Goal: Entertainment & Leisure: Consume media (video, audio)

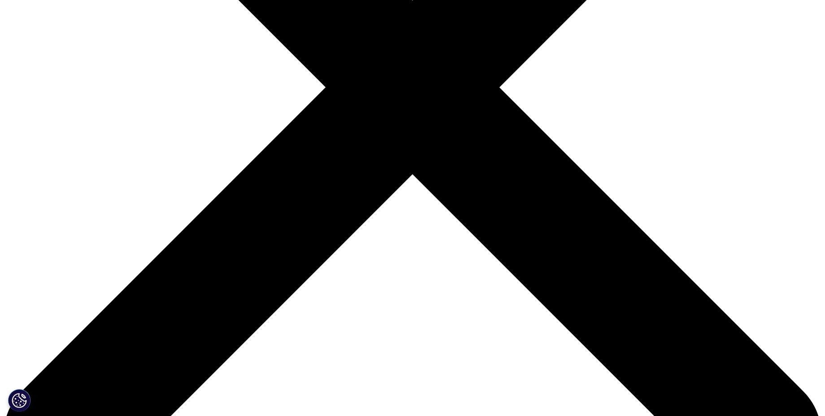
scroll to position [323, 0]
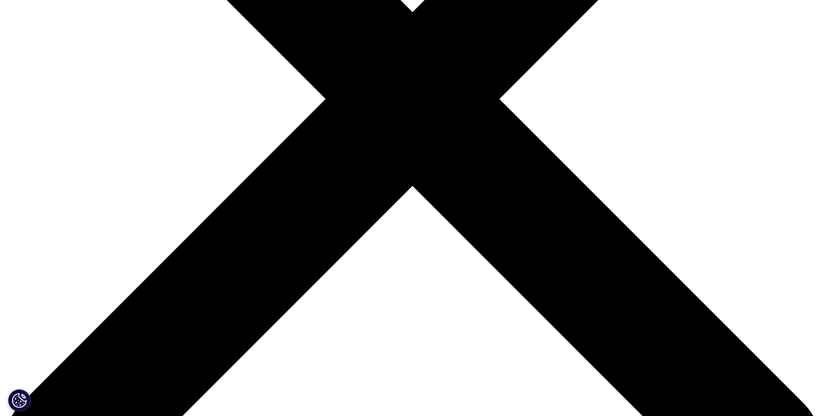
drag, startPoint x: 325, startPoint y: 294, endPoint x: 336, endPoint y: 294, distance: 10.8
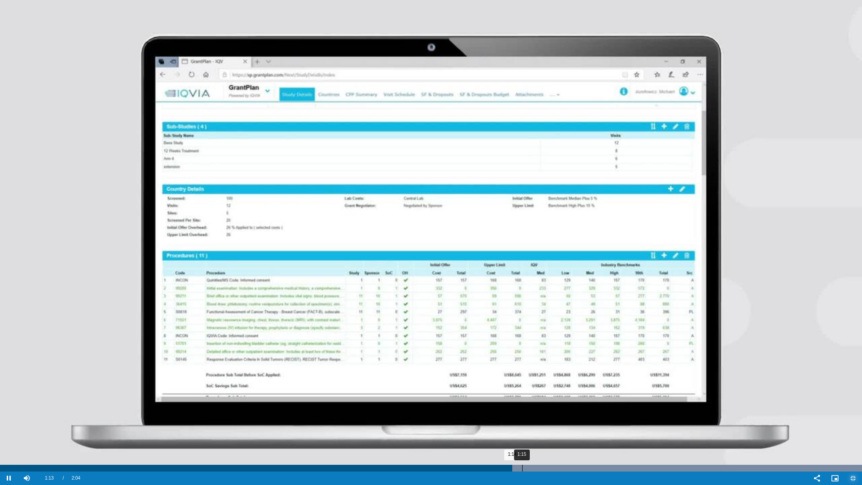
click at [522, 416] on div "1:15" at bounding box center [522, 468] width 0 height 7
click at [536, 416] on div "1:17" at bounding box center [535, 468] width 0 height 7
click at [557, 416] on div "Loaded : 100.00% 1:20 1:18" at bounding box center [431, 468] width 862 height 7
click at [558, 416] on div "Loaded : 100.00% 1:20 1:20" at bounding box center [431, 468] width 862 height 7
click at [579, 416] on div "Loaded : 100.00% 1:23 1:21" at bounding box center [431, 468] width 862 height 7
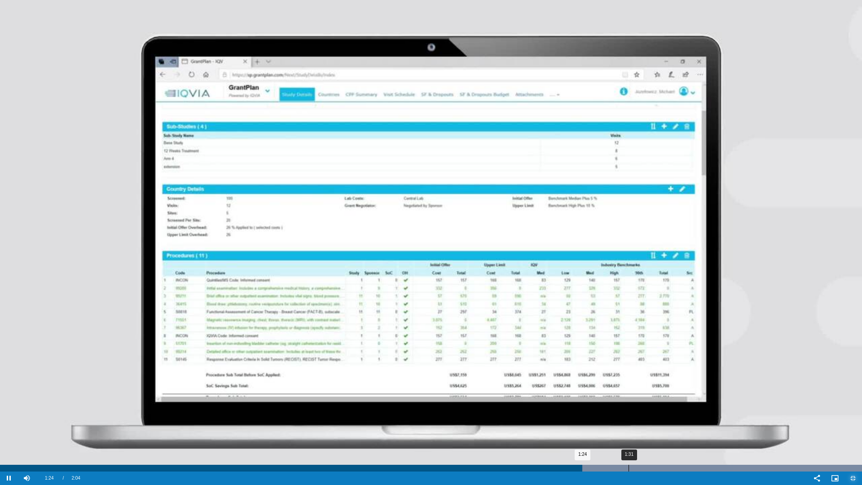
click at [630, 416] on div "Progress Bar" at bounding box center [638, 468] width 448 height 7
click at [652, 416] on div "1:34" at bounding box center [651, 468] width 0 height 7
click at [696, 416] on div "1:40" at bounding box center [696, 468] width 0 height 7
click at [735, 416] on div "1:46" at bounding box center [735, 468] width 0 height 7
click at [751, 416] on div "Loaded : 100.00% 1:47 1:46" at bounding box center [431, 468] width 862 height 7
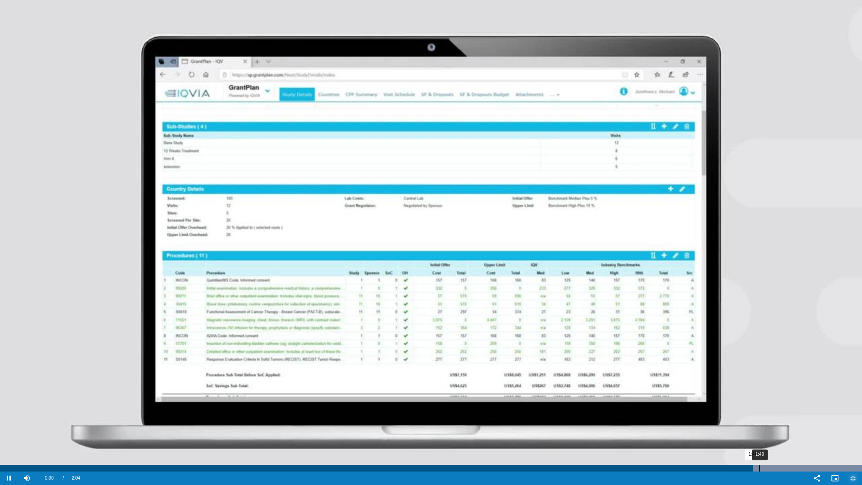
click at [769, 416] on div "Progress Bar" at bounding box center [638, 468] width 448 height 7
click at [772, 416] on div "1:51" at bounding box center [772, 468] width 0 height 7
click at [814, 416] on div "Loaded : 100.00% 1:57 1:52" at bounding box center [431, 468] width 862 height 7
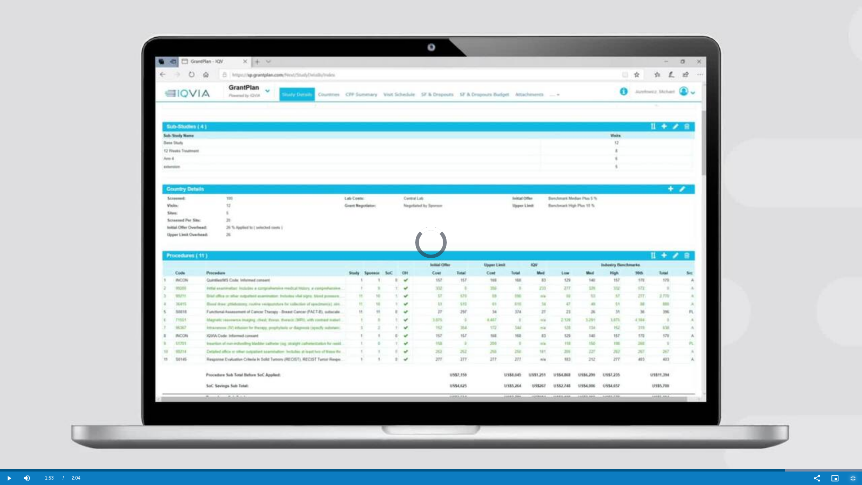
drag, startPoint x: 785, startPoint y: 470, endPoint x: 714, endPoint y: 473, distance: 71.0
click at [784, 416] on div "1:58" at bounding box center [392, 470] width 785 height 2
drag, startPoint x: 714, startPoint y: 473, endPoint x: 644, endPoint y: 473, distance: 69.6
click at [706, 416] on div "Video Player" at bounding box center [446, 477] width 723 height 13
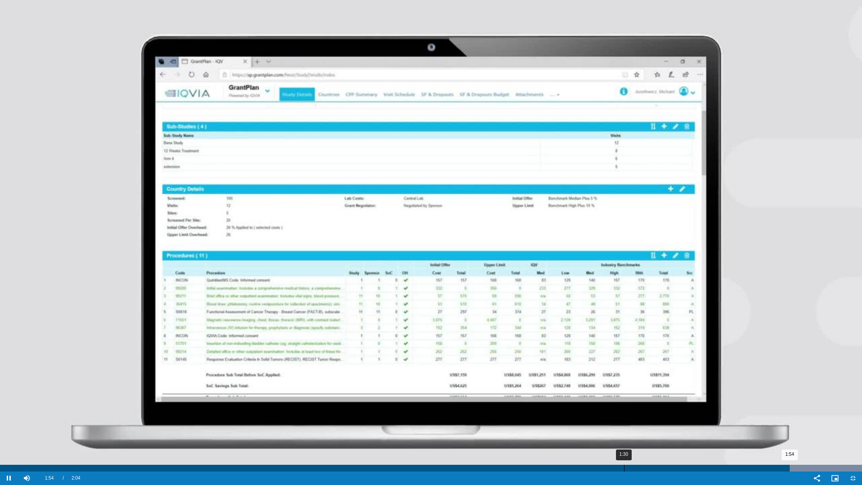
click at [624, 416] on div "1:30" at bounding box center [624, 468] width 0 height 7
click at [537, 416] on div "1:17" at bounding box center [537, 468] width 0 height 7
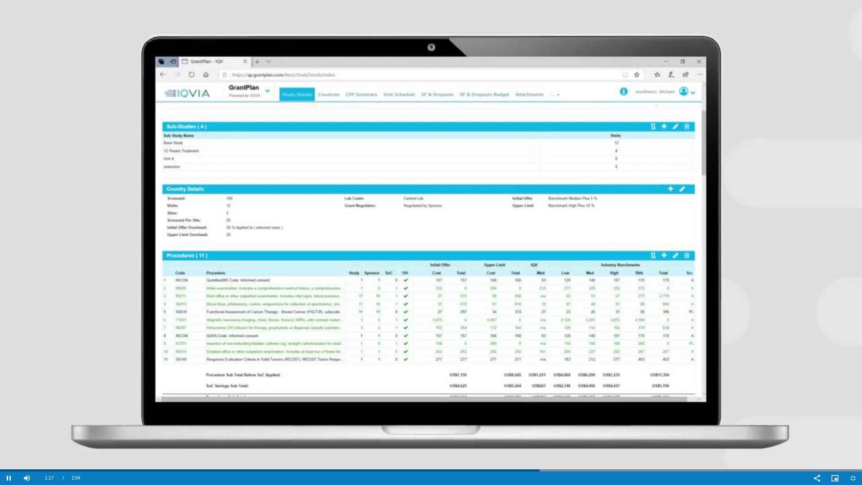
click at [448, 416] on video "Video Player" at bounding box center [431, 242] width 862 height 485
click at [420, 416] on video "Video Player" at bounding box center [431, 242] width 862 height 485
click at [431, 416] on video "Video Player" at bounding box center [431, 242] width 862 height 485
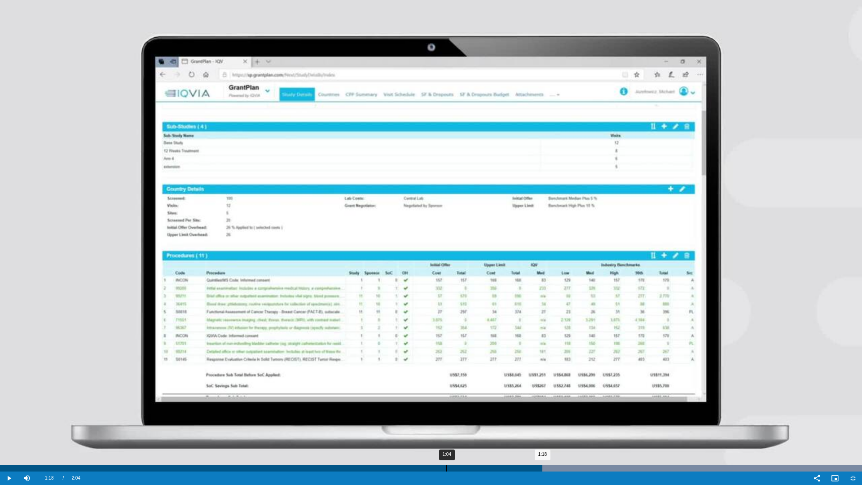
click at [451, 416] on div "Loaded : 100.00% 1:04 1:18" at bounding box center [431, 468] width 862 height 7
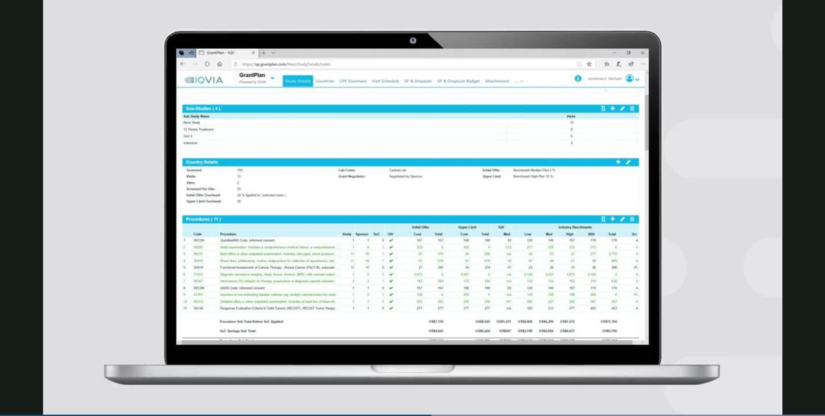
scroll to position [108, 0]
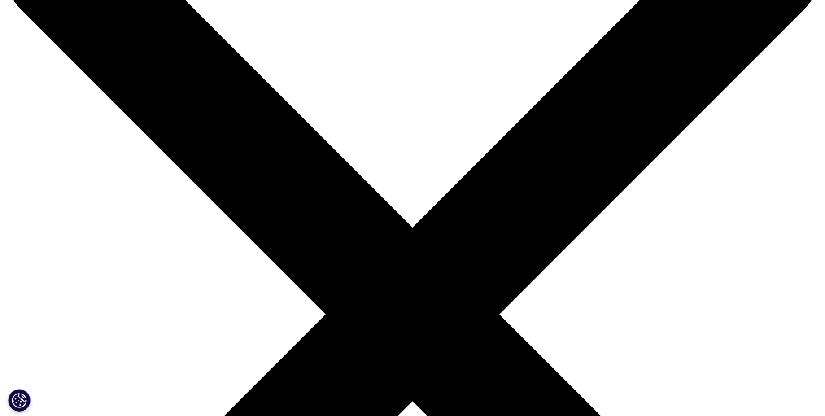
copy div "IQVIA GrantPlan Overview"
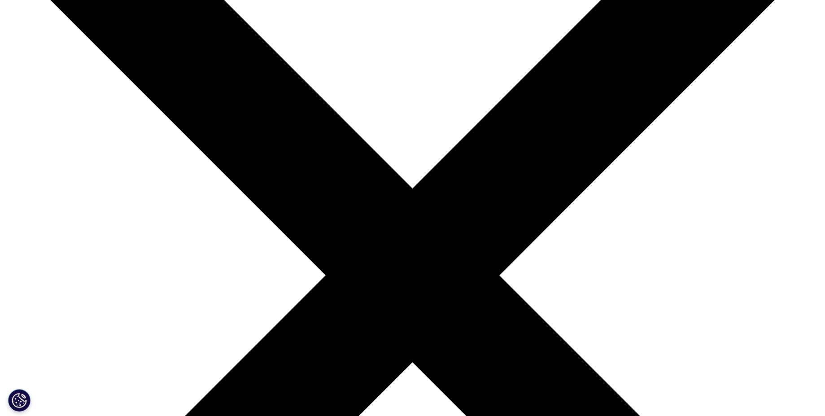
scroll to position [269, 0]
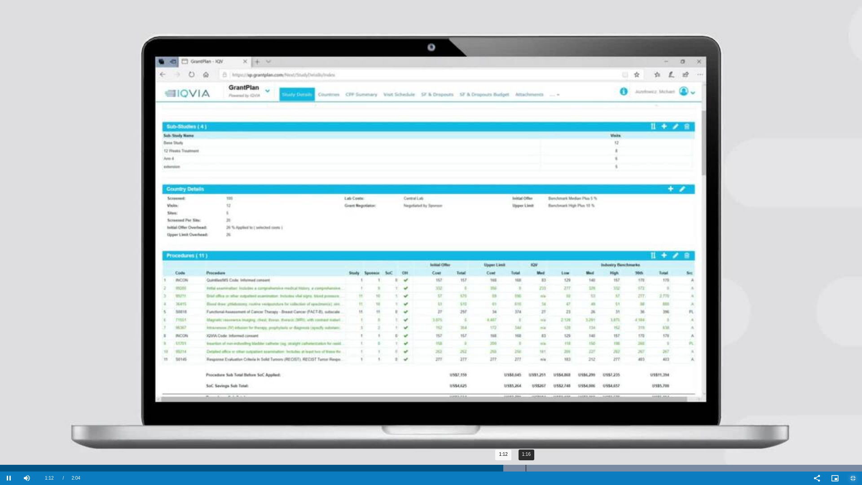
drag, startPoint x: 527, startPoint y: 468, endPoint x: 559, endPoint y: 466, distance: 31.9
click at [527, 416] on div "Loaded : 100.00% 1:16 1:12" at bounding box center [431, 468] width 862 height 7
click at [562, 416] on div "Loaded : 100.00% 1:21 1:16" at bounding box center [431, 468] width 862 height 7
click at [583, 416] on div "1:24" at bounding box center [583, 468] width 0 height 7
click at [604, 416] on div "1:27" at bounding box center [604, 468] width 0 height 7
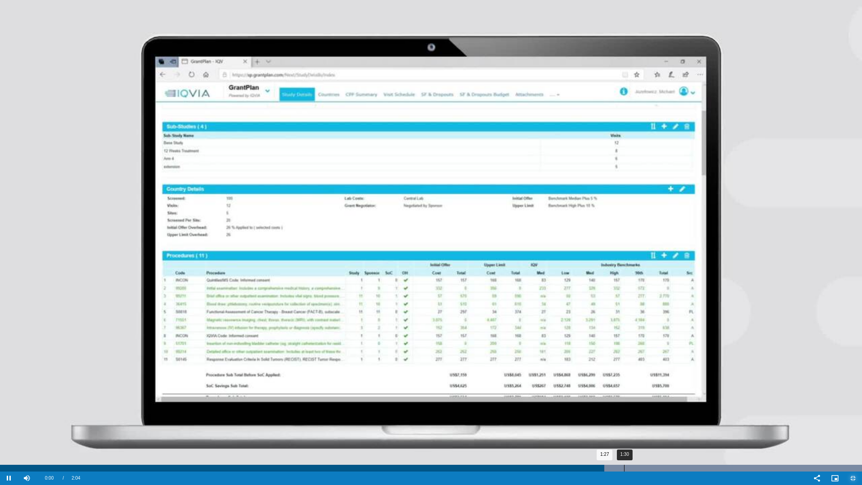
click at [624, 416] on div "1:30" at bounding box center [624, 468] width 0 height 7
click at [633, 416] on div "1:31" at bounding box center [632, 468] width 0 height 7
click at [675, 416] on div "Loaded : 100.00% 1:37 1:35" at bounding box center [431, 468] width 862 height 7
drag, startPoint x: 692, startPoint y: 466, endPoint x: 707, endPoint y: 467, distance: 15.3
click at [692, 416] on div "Loaded : 100.00% 1:40 1:40" at bounding box center [431, 468] width 862 height 7
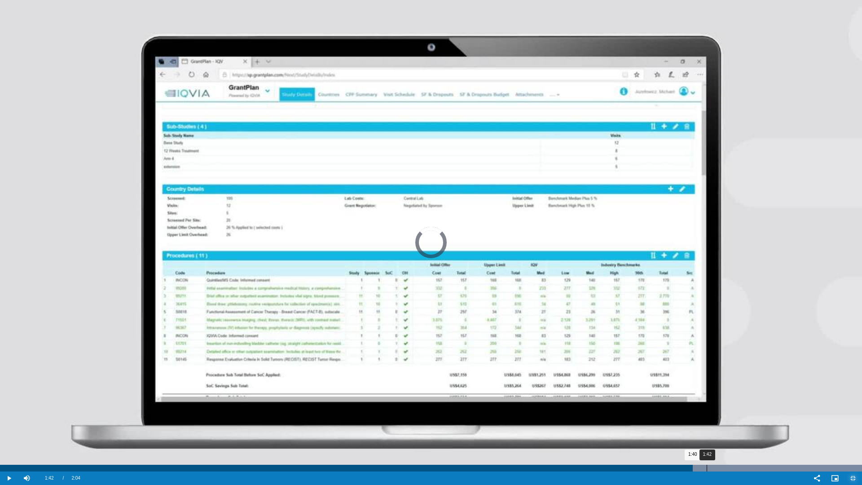
drag, startPoint x: 707, startPoint y: 467, endPoint x: 720, endPoint y: 467, distance: 13.0
click at [708, 416] on div "Progress Bar" at bounding box center [638, 468] width 448 height 7
click at [721, 416] on div "1:44" at bounding box center [721, 468] width 0 height 7
drag, startPoint x: 730, startPoint y: 467, endPoint x: 746, endPoint y: 467, distance: 16.2
click at [731, 416] on div "1:45" at bounding box center [730, 468] width 0 height 7
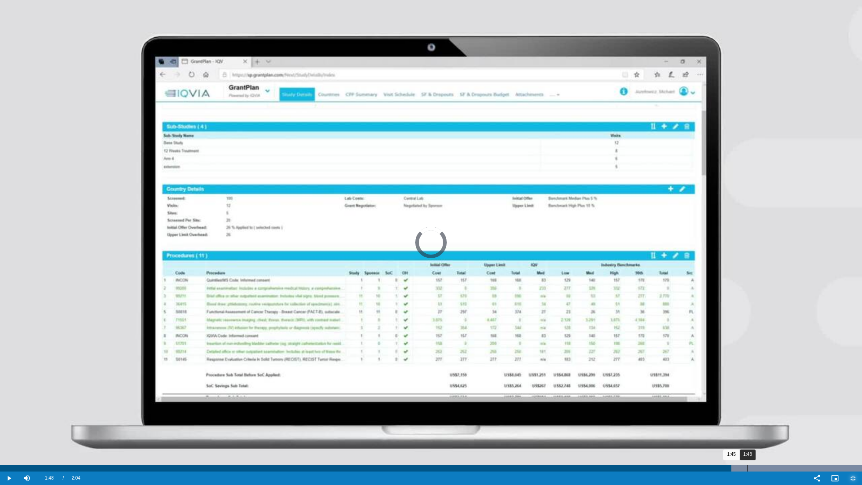
click at [747, 416] on div "1:48" at bounding box center [747, 468] width 0 height 7
drag, startPoint x: 767, startPoint y: 469, endPoint x: 772, endPoint y: 469, distance: 5.8
click at [767, 416] on div "Loaded : 100.00% 1:50 1:48" at bounding box center [431, 468] width 862 height 7
click at [773, 416] on div "1:51" at bounding box center [773, 468] width 0 height 7
click at [786, 416] on div "1:53" at bounding box center [786, 468] width 0 height 7
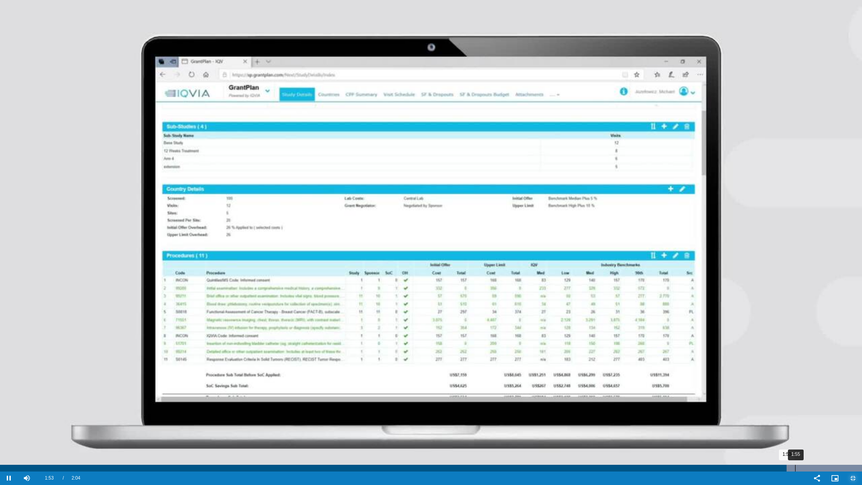
click at [795, 416] on div "1:55" at bounding box center [795, 468] width 0 height 7
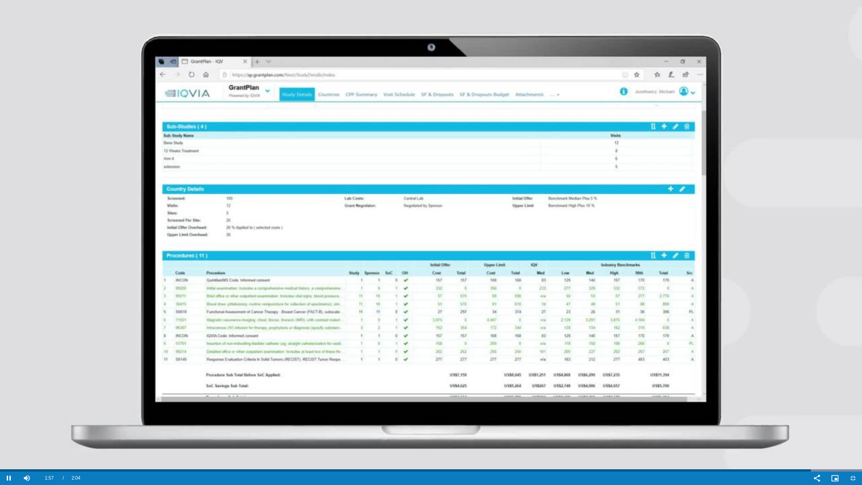
click at [825, 416] on video "Video Player" at bounding box center [431, 242] width 862 height 485
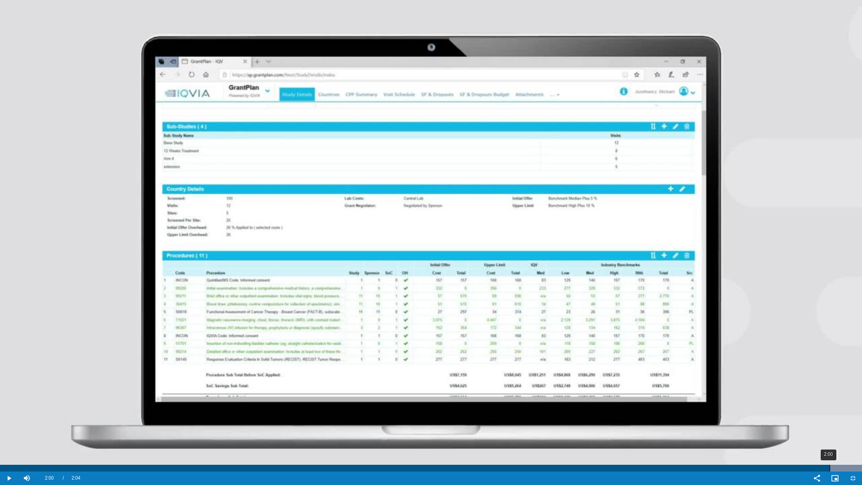
click at [825, 416] on div "2:00" at bounding box center [829, 468] width 0 height 7
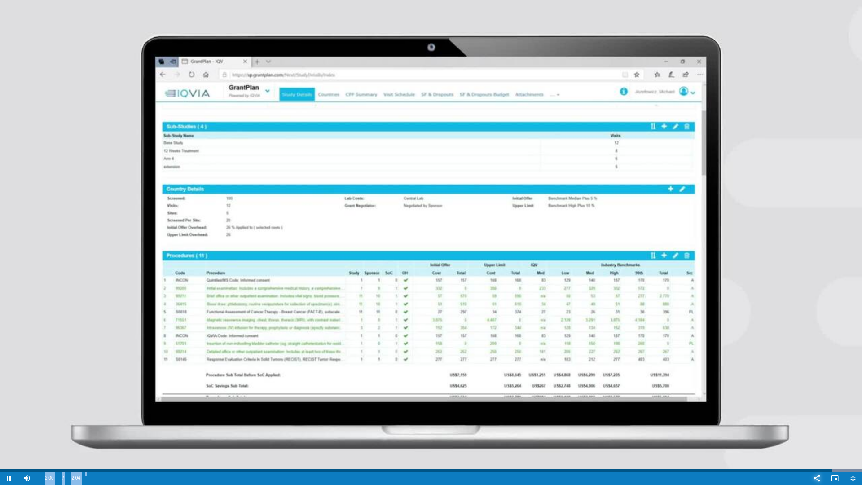
drag, startPoint x: 809, startPoint y: 475, endPoint x: 649, endPoint y: 463, distance: 160.7
click at [654, 416] on video-js "Video Player is loading. Play Video Pause Skip Backward Skip Forward Mute 44% C…" at bounding box center [431, 242] width 862 height 485
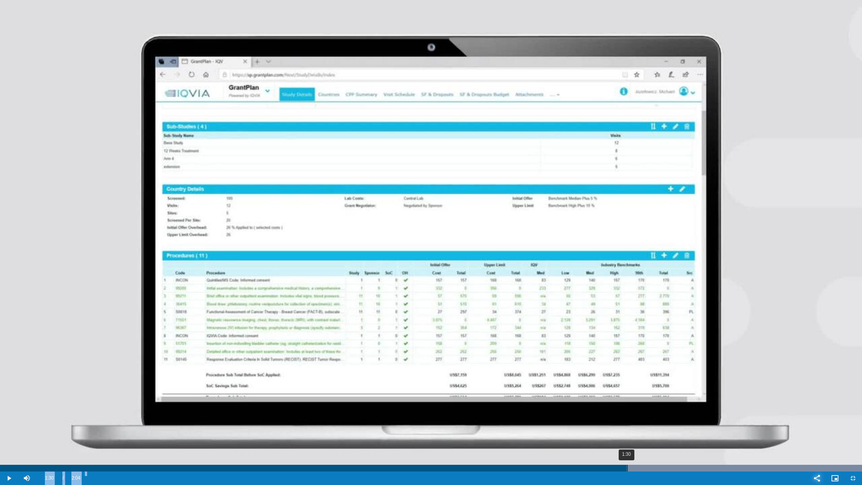
click at [627, 416] on div "1:30" at bounding box center [313, 468] width 627 height 7
drag, startPoint x: 592, startPoint y: 471, endPoint x: 557, endPoint y: 471, distance: 34.6
click at [570, 416] on div "1:30" at bounding box center [313, 468] width 627 height 7
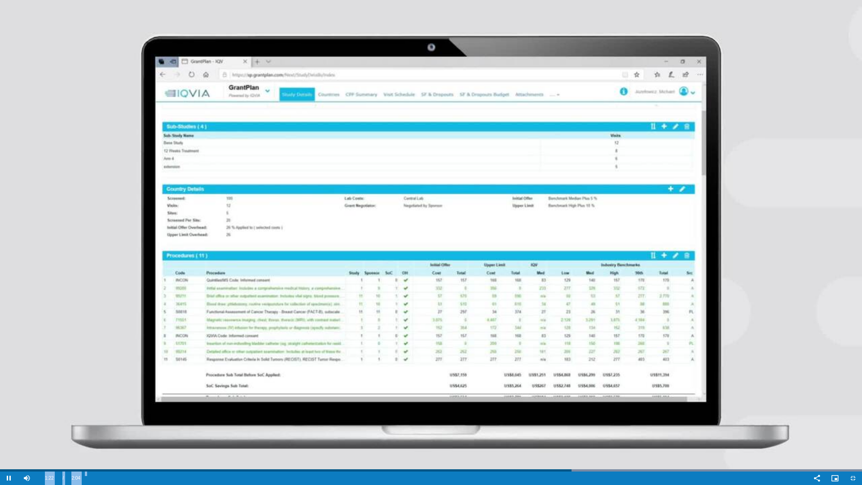
click at [473, 416] on div "Video Player" at bounding box center [446, 477] width 723 height 13
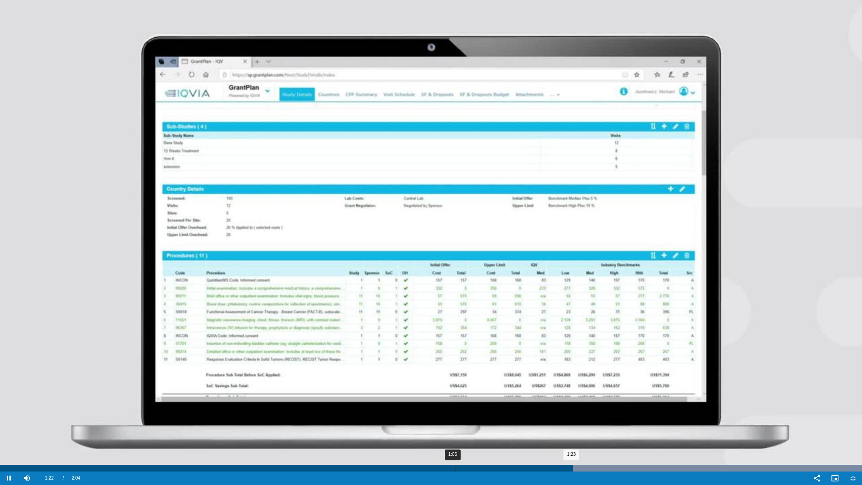
click at [448, 416] on div "1:23" at bounding box center [286, 468] width 573 height 7
drag, startPoint x: 442, startPoint y: 469, endPoint x: 425, endPoint y: 469, distance: 16.6
click at [432, 416] on div "Loaded : 100.00% 1:04 1:04" at bounding box center [431, 468] width 862 height 7
click at [407, 416] on div "1:02" at bounding box center [216, 468] width 432 height 7
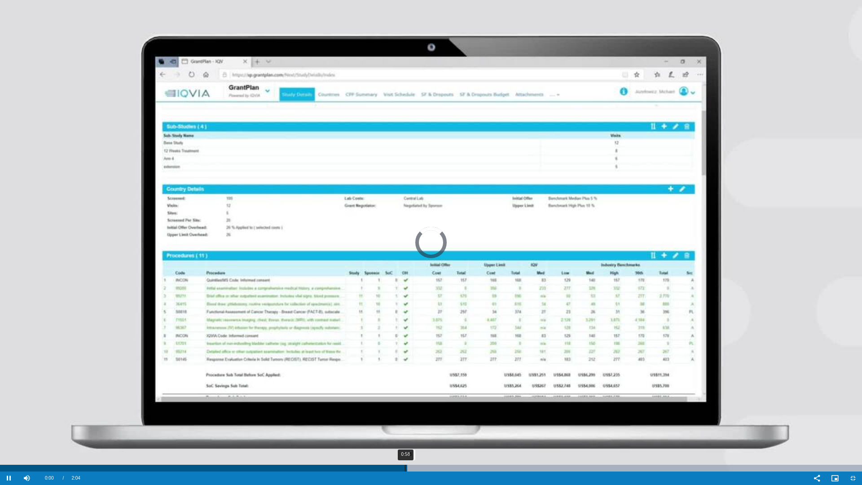
click at [405, 416] on div "0:58" at bounding box center [405, 468] width 0 height 7
click at [393, 416] on div "0:56" at bounding box center [393, 468] width 0 height 7
click at [375, 416] on div "0:54" at bounding box center [375, 468] width 0 height 7
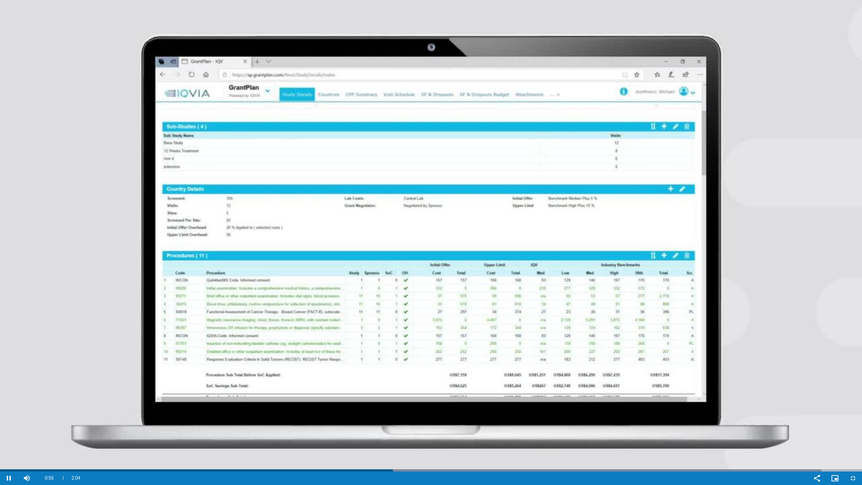
click at [405, 217] on video "Video Player" at bounding box center [431, 242] width 862 height 485
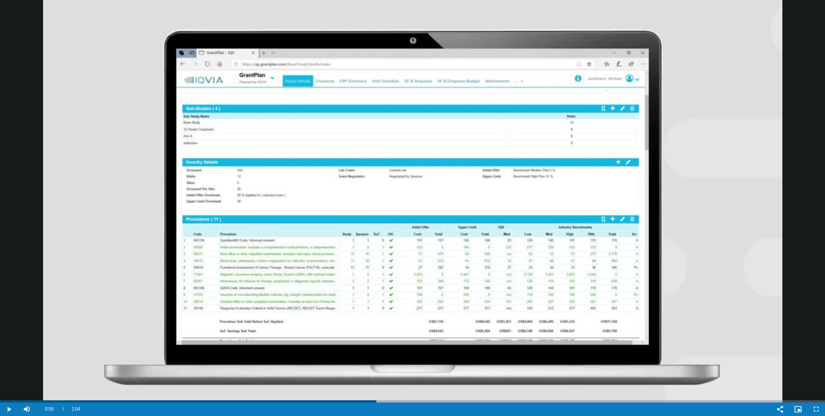
scroll to position [323, 0]
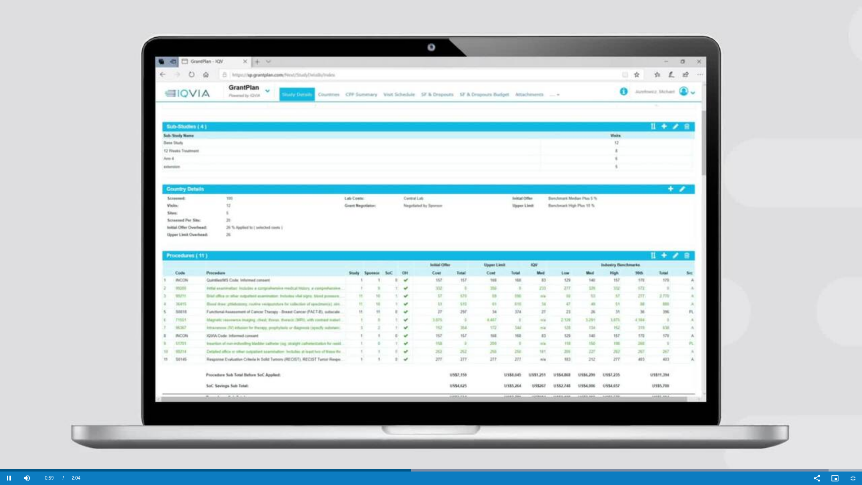
click at [426, 416] on video "Video Player" at bounding box center [431, 242] width 862 height 485
click at [435, 416] on div "Video Player" at bounding box center [446, 477] width 723 height 13
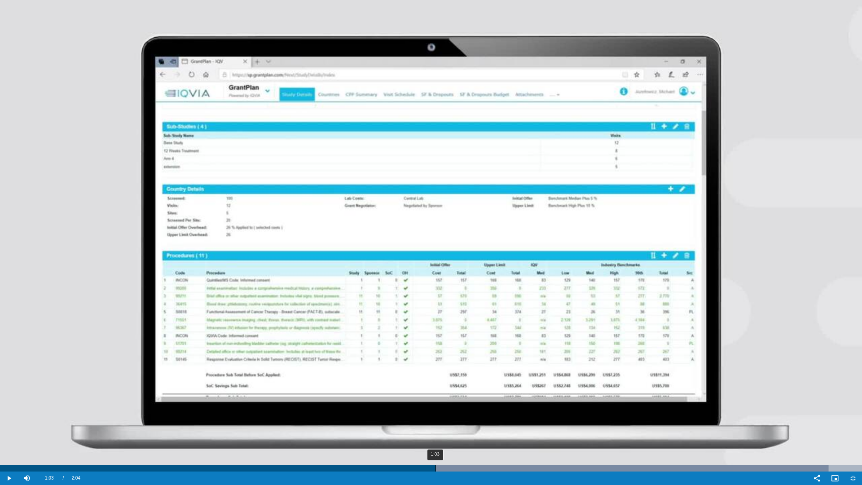
click at [435, 416] on div "1:03" at bounding box center [435, 468] width 0 height 7
click at [443, 416] on div "Loaded : 100.00% 1:04 1:04" at bounding box center [431, 468] width 862 height 7
click at [448, 416] on div "Loaded : 100.00% 1:04 1:04" at bounding box center [431, 468] width 862 height 7
click at [456, 416] on div "Progress Bar" at bounding box center [603, 468] width 517 height 7
drag, startPoint x: 462, startPoint y: 469, endPoint x: 468, endPoint y: 469, distance: 5.9
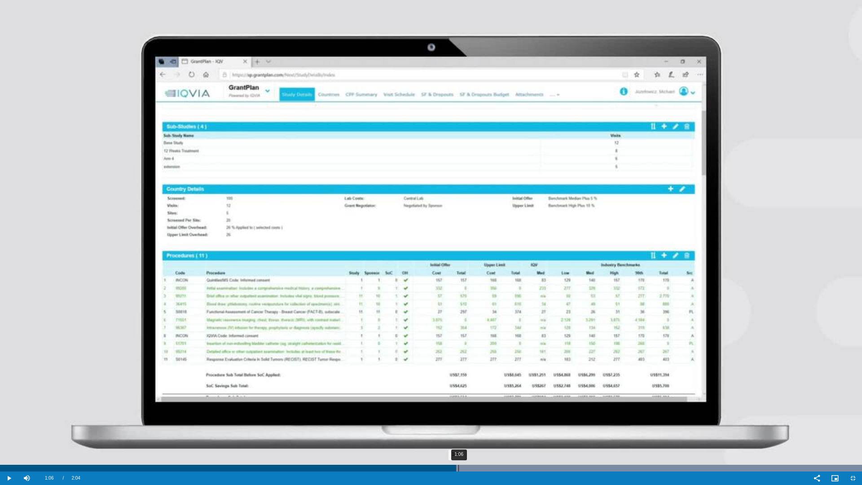
click at [465, 416] on div "Progress Bar" at bounding box center [603, 468] width 517 height 7
drag, startPoint x: 468, startPoint y: 469, endPoint x: 475, endPoint y: 470, distance: 7.2
click at [470, 416] on div "Loaded : 100.00% 1:07 1:07" at bounding box center [431, 468] width 862 height 7
click at [475, 416] on div "Loaded : 100.00% 1:08 1:08" at bounding box center [431, 468] width 862 height 7
click at [480, 416] on div "Loaded : 100.00% 1:08 1:08" at bounding box center [431, 468] width 862 height 7
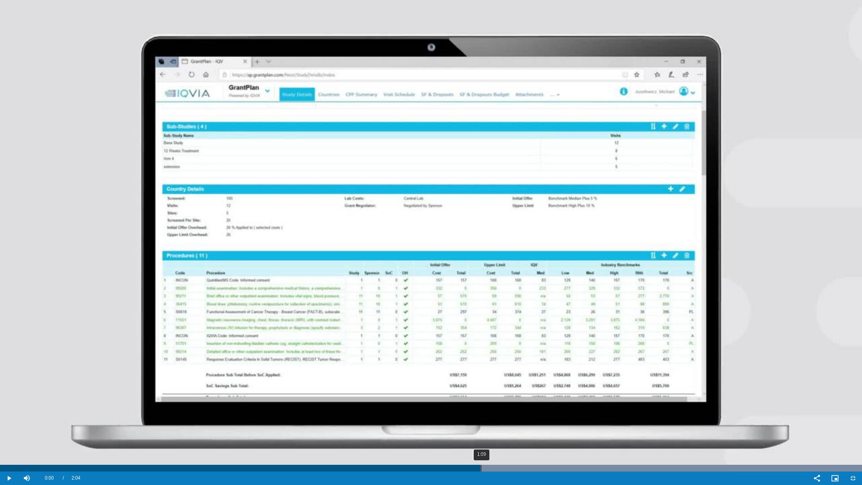
drag, startPoint x: 483, startPoint y: 469, endPoint x: 489, endPoint y: 469, distance: 6.3
click at [485, 416] on div "Progress Bar" at bounding box center [603, 468] width 517 height 7
drag, startPoint x: 489, startPoint y: 469, endPoint x: 498, endPoint y: 468, distance: 8.6
click at [491, 416] on div "Loaded : 100.00% 1:10 1:10" at bounding box center [431, 468] width 862 height 7
click at [499, 416] on div "Loaded : 100.00% 1:10 1:10" at bounding box center [431, 468] width 862 height 7
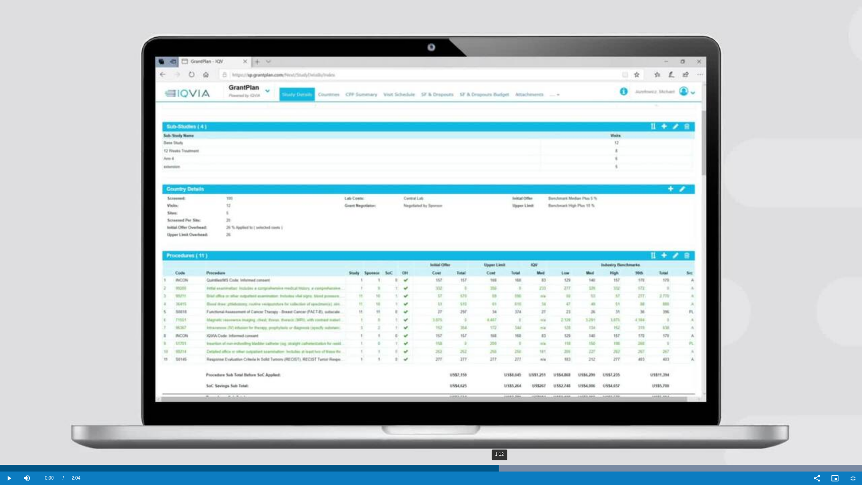
click at [501, 416] on div "Loaded : 100.00% 1:12 1:12" at bounding box center [431, 468] width 862 height 7
click at [504, 416] on div "Progress Bar" at bounding box center [603, 468] width 517 height 7
click at [502, 416] on div "1:12" at bounding box center [502, 468] width 0 height 7
click at [516, 416] on div "Loaded : 100.00% 1:14 1:13" at bounding box center [431, 468] width 862 height 7
click at [522, 416] on div "Loaded : 100.00% 1:15 1:14" at bounding box center [431, 468] width 862 height 7
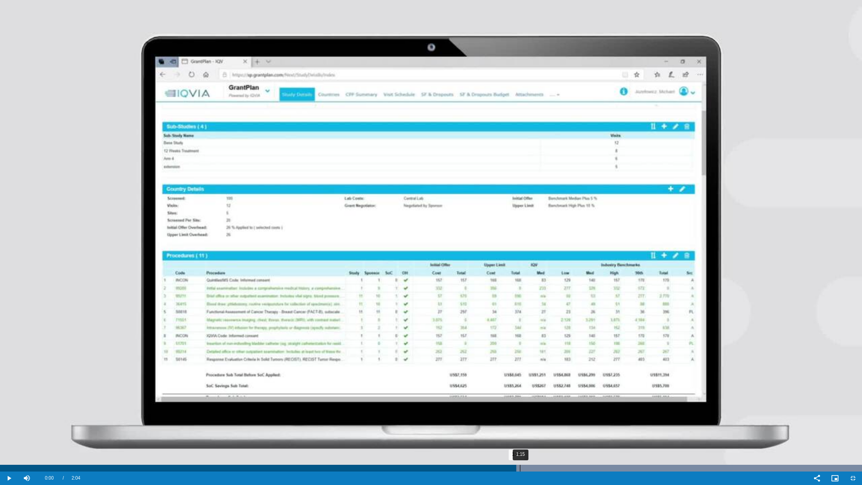
click at [520, 416] on div "1:15" at bounding box center [520, 468] width 0 height 7
drag, startPoint x: 527, startPoint y: 468, endPoint x: 534, endPoint y: 468, distance: 6.7
click at [529, 416] on div "Progress Bar" at bounding box center [603, 468] width 517 height 7
drag, startPoint x: 534, startPoint y: 468, endPoint x: 540, endPoint y: 468, distance: 5.9
click at [536, 416] on div "Loaded : 100.00% 1:17 1:16" at bounding box center [431, 468] width 862 height 7
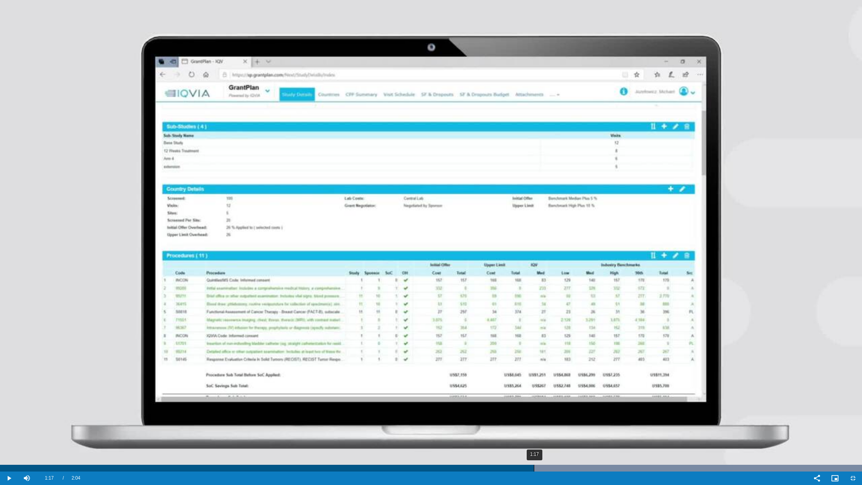
drag, startPoint x: 540, startPoint y: 468, endPoint x: 544, endPoint y: 468, distance: 4.9
click at [542, 416] on div "Loaded : 100.00% 1:17 1:16" at bounding box center [431, 468] width 862 height 7
drag, startPoint x: 545, startPoint y: 469, endPoint x: 554, endPoint y: 469, distance: 8.5
click at [548, 416] on div "Loaded : 100.00% 1:18 1:18" at bounding box center [431, 468] width 862 height 7
drag, startPoint x: 554, startPoint y: 469, endPoint x: 564, endPoint y: 469, distance: 10.3
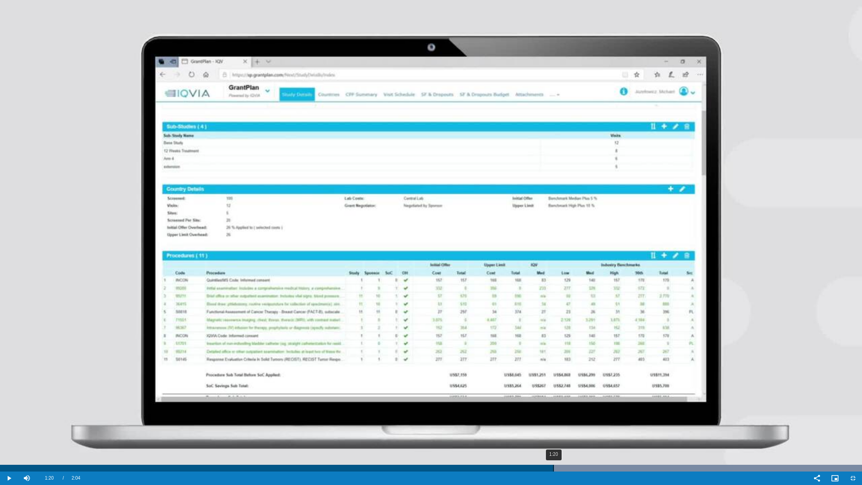
click at [556, 416] on div "Progress Bar" at bounding box center [603, 468] width 517 height 7
click at [564, 416] on div "Loaded : 100.00% 1:20 1:20" at bounding box center [431, 468] width 862 height 7
click at [567, 416] on div "Loaded : 100.00% 1:21 1:21" at bounding box center [431, 468] width 862 height 7
drag, startPoint x: 569, startPoint y: 469, endPoint x: 577, endPoint y: 469, distance: 8.5
click at [571, 416] on div "Loaded : 100.00% 1:22 1:22" at bounding box center [431, 468] width 862 height 7
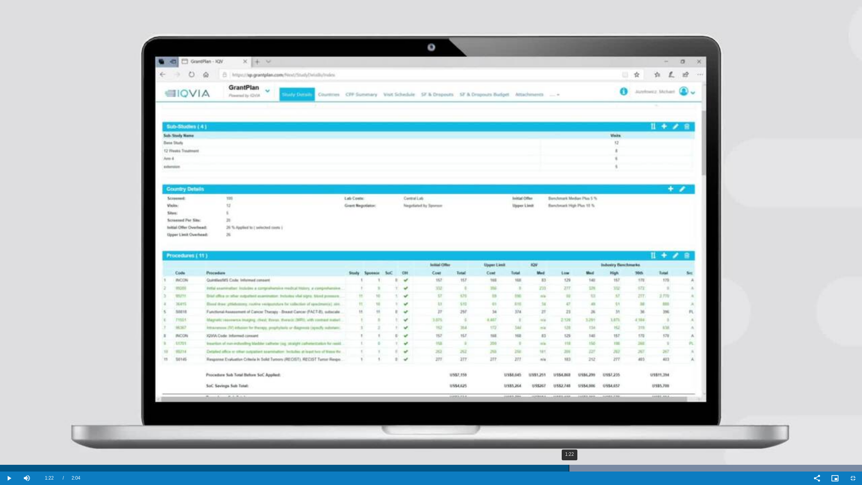
drag, startPoint x: 577, startPoint y: 469, endPoint x: 584, endPoint y: 469, distance: 6.3
click at [579, 416] on div "Loaded : 100.00% 1:22 1:22" at bounding box center [431, 468] width 862 height 7
click at [586, 416] on div "Progress Bar" at bounding box center [603, 468] width 517 height 7
drag, startPoint x: 589, startPoint y: 469, endPoint x: 594, endPoint y: 469, distance: 5.0
click at [590, 416] on div "Progress Bar" at bounding box center [603, 468] width 517 height 7
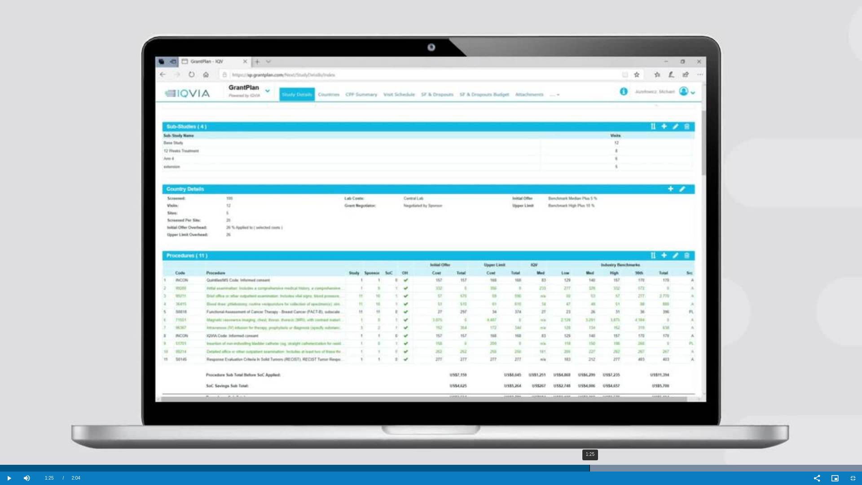
click at [596, 416] on div "Loaded : 100.00% 1:25 1:25" at bounding box center [431, 468] width 862 height 7
drag, startPoint x: 601, startPoint y: 469, endPoint x: 609, endPoint y: 469, distance: 8.1
click at [604, 416] on div "Progress Bar" at bounding box center [603, 468] width 517 height 7
drag, startPoint x: 610, startPoint y: 469, endPoint x: 630, endPoint y: 470, distance: 20.3
click at [611, 416] on div "Progress Bar" at bounding box center [603, 468] width 517 height 7
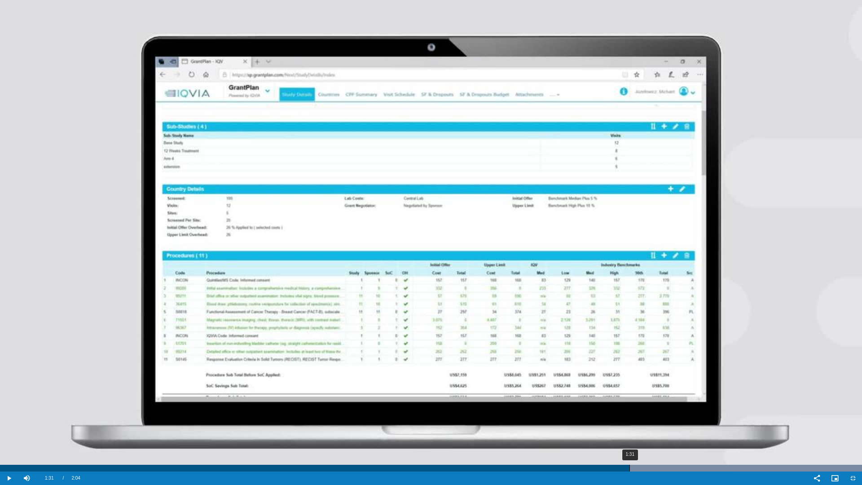
click at [630, 416] on div "Progress Bar" at bounding box center [603, 468] width 517 height 7
click at [630, 416] on div "1:31" at bounding box center [629, 468] width 0 height 7
click at [636, 416] on div "Progress Bar" at bounding box center [603, 468] width 517 height 7
click at [638, 416] on div "1:32" at bounding box center [637, 468] width 0 height 7
click at [641, 416] on div "1:32" at bounding box center [641, 468] width 0 height 7
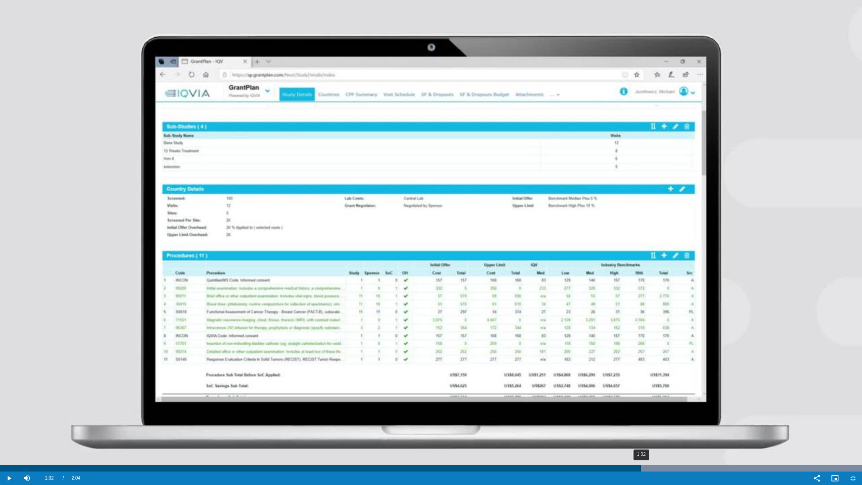
click at [641, 416] on div "1:32" at bounding box center [641, 468] width 0 height 7
click at [649, 416] on div "Progress Bar" at bounding box center [603, 468] width 517 height 7
click at [654, 416] on div "Loaded : 100.00% 1:33 1:33" at bounding box center [431, 468] width 862 height 7
click at [656, 416] on div "1:34" at bounding box center [656, 468] width 0 height 7
click at [657, 416] on div "Progress Bar" at bounding box center [603, 468] width 517 height 7
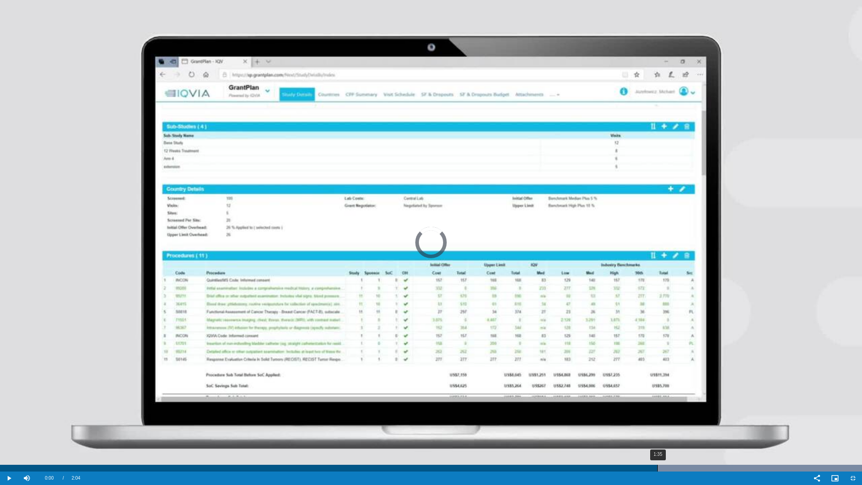
click at [665, 416] on div "Loaded : 100.00% 1:35 1:35" at bounding box center [431, 468] width 862 height 7
click at [667, 416] on div "1:36" at bounding box center [667, 468] width 0 height 7
click at [676, 416] on div "1:37" at bounding box center [676, 468] width 0 height 7
click at [684, 416] on div "Progress Bar" at bounding box center [603, 468] width 517 height 7
click at [693, 416] on div "Loaded : 100.00% 1:38 1:39" at bounding box center [431, 468] width 862 height 7
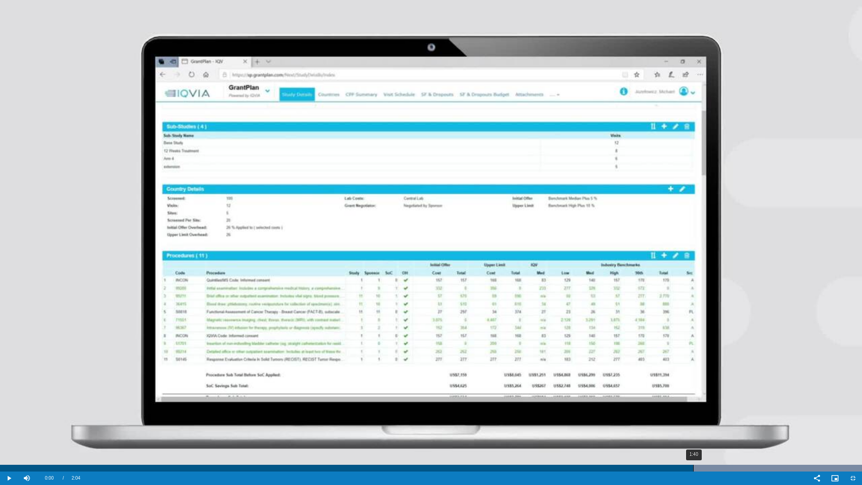
click at [693, 416] on div "Loaded : 100.00% 1:40 1:40" at bounding box center [431, 468] width 862 height 7
click at [704, 416] on div "1:42" at bounding box center [704, 468] width 0 height 7
click at [711, 416] on div "Progress Bar" at bounding box center [603, 468] width 517 height 7
click at [713, 416] on div "1:43" at bounding box center [712, 468] width 0 height 7
click at [717, 416] on div "1:43" at bounding box center [717, 468] width 0 height 7
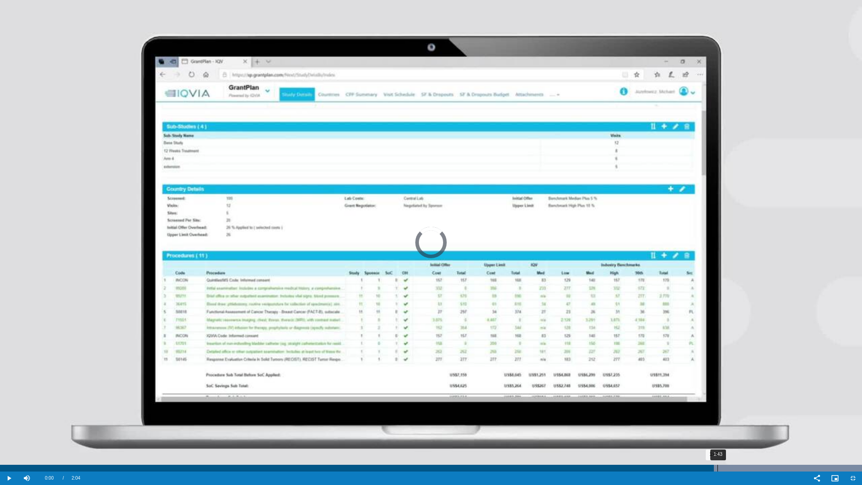
click at [718, 416] on div "1:43" at bounding box center [717, 468] width 0 height 7
click at [733, 416] on div "Loaded : 100.00% 1:46 1:45" at bounding box center [431, 468] width 862 height 7
click at [733, 416] on div "1:46" at bounding box center [733, 468] width 0 height 7
click at [738, 416] on div "1:46" at bounding box center [738, 468] width 0 height 7
click at [739, 416] on div "1:47" at bounding box center [739, 468] width 0 height 7
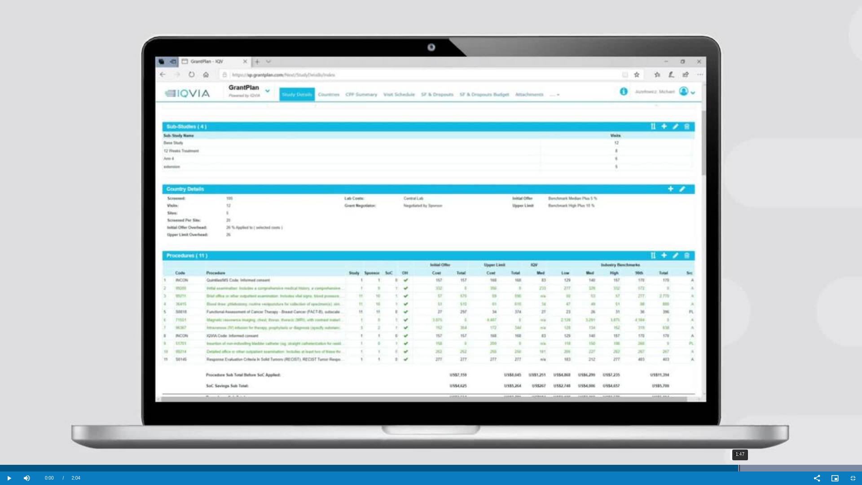
click at [742, 416] on div "Progress Bar" at bounding box center [603, 468] width 517 height 7
click at [744, 416] on div "1:47" at bounding box center [743, 468] width 0 height 7
drag, startPoint x: 745, startPoint y: 469, endPoint x: 758, endPoint y: 471, distance: 13.7
click at [745, 416] on div "Loaded : 100.00% 1:47 1:47" at bounding box center [431, 468] width 862 height 7
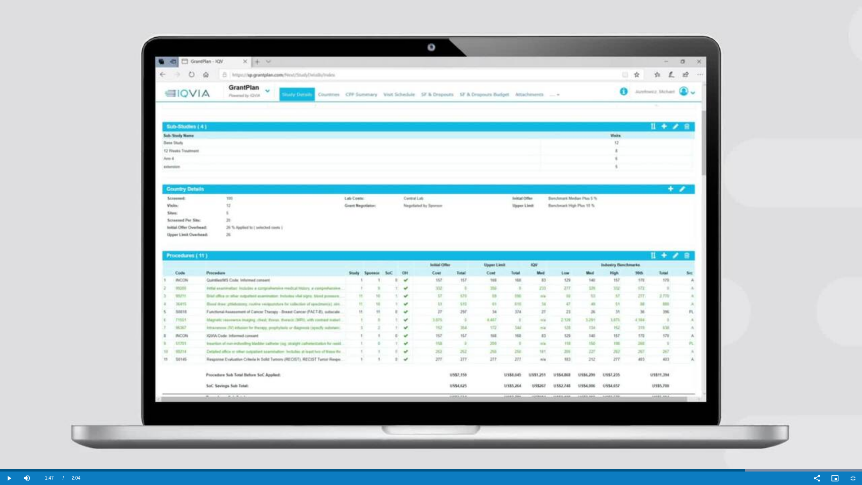
drag, startPoint x: 758, startPoint y: 471, endPoint x: 766, endPoint y: 471, distance: 7.6
click at [759, 416] on div "Progress Bar" at bounding box center [603, 470] width 517 height 2
click at [766, 416] on div "Video Player" at bounding box center [446, 477] width 723 height 13
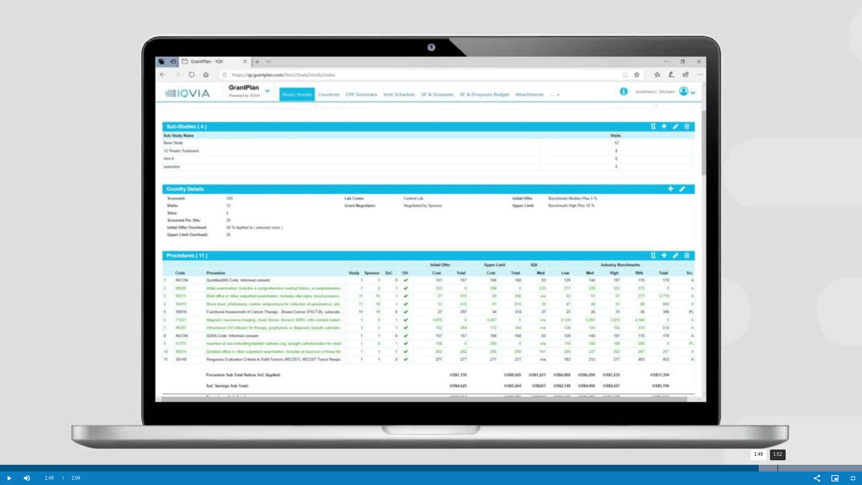
drag, startPoint x: 777, startPoint y: 470, endPoint x: 784, endPoint y: 469, distance: 6.4
click at [778, 416] on div "Loaded : 100.00% 1:52 1:49" at bounding box center [431, 468] width 862 height 7
click at [784, 416] on div "Loaded : 100.00% 1:52 1:49" at bounding box center [431, 468] width 862 height 7
click at [784, 416] on div "1:53" at bounding box center [392, 468] width 784 height 7
drag, startPoint x: 799, startPoint y: 469, endPoint x: 805, endPoint y: 469, distance: 5.4
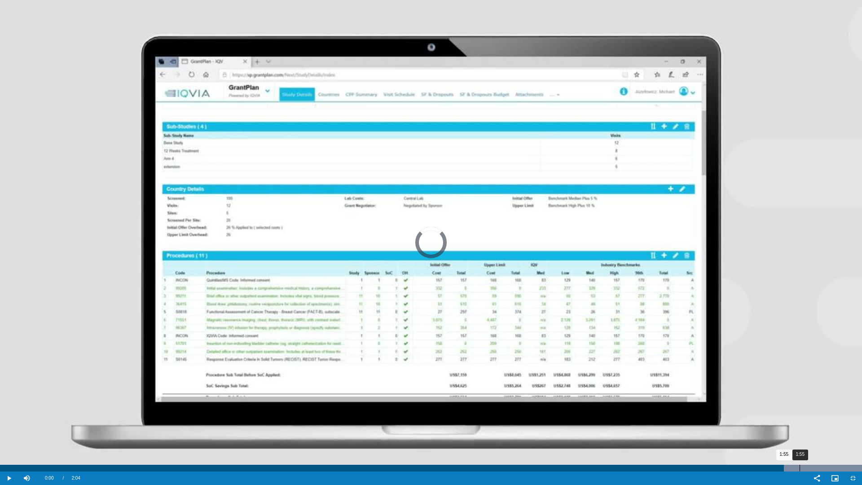
click at [801, 416] on div "Progress Bar" at bounding box center [603, 468] width 517 height 7
click at [800, 416] on div "1:55" at bounding box center [799, 468] width 0 height 7
click at [806, 416] on div "1:56" at bounding box center [805, 468] width 0 height 7
click at [816, 416] on div "1:58" at bounding box center [816, 468] width 0 height 7
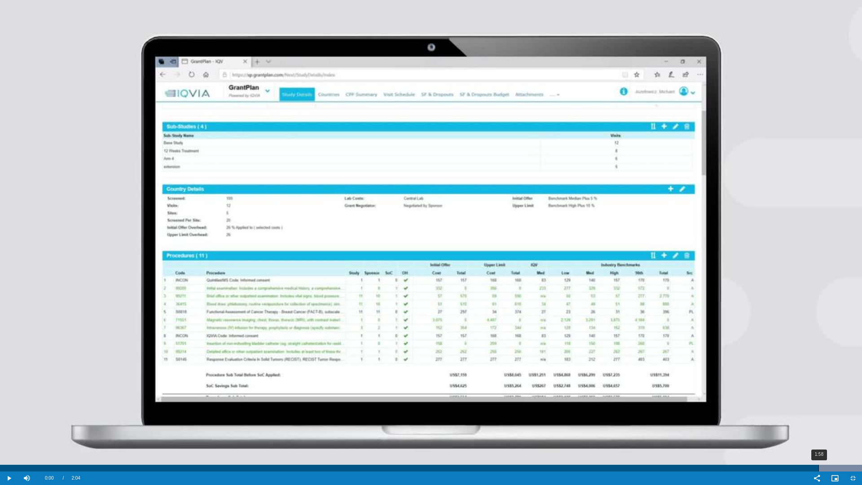
click at [818, 416] on div "1:58" at bounding box center [818, 468] width 0 height 7
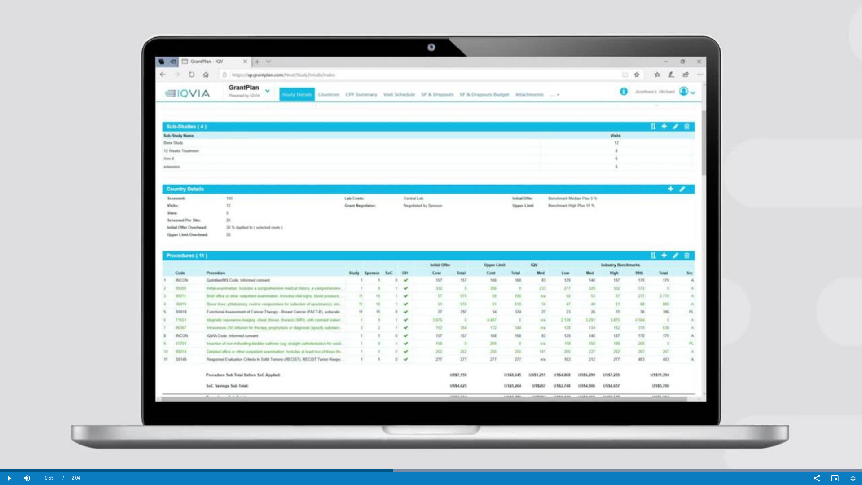
drag, startPoint x: 818, startPoint y: 469, endPoint x: 321, endPoint y: 386, distance: 503.9
click at [371, 416] on video-js "Video Player is loading. Play Video Play Skip Backward Skip Forward Mute 44% Cu…" at bounding box center [431, 242] width 862 height 485
